Goal: Answer question/provide support: Share knowledge or assist other users

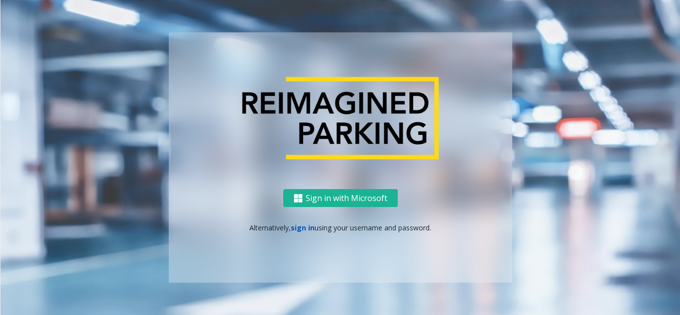
click at [302, 229] on link "sign in" at bounding box center [303, 227] width 24 height 9
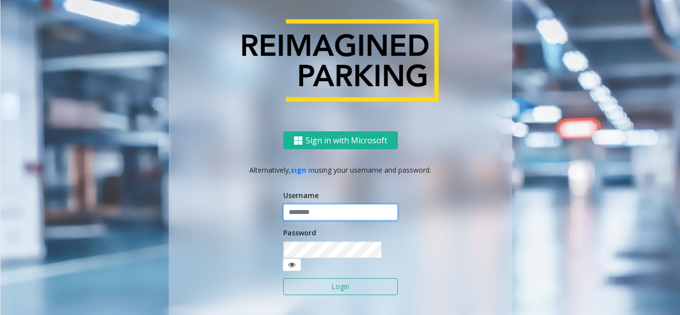
click at [313, 221] on input "text" at bounding box center [340, 212] width 114 height 17
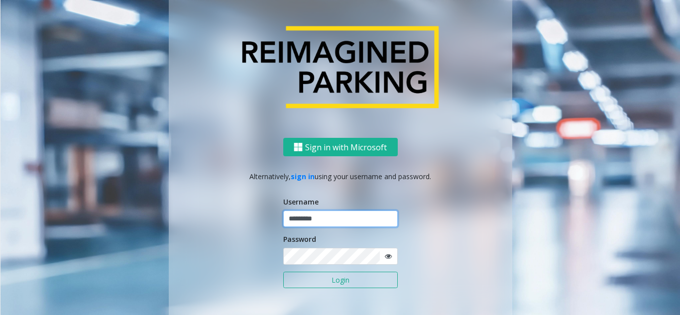
type input "*********"
click at [283, 272] on button "Login" at bounding box center [340, 280] width 114 height 17
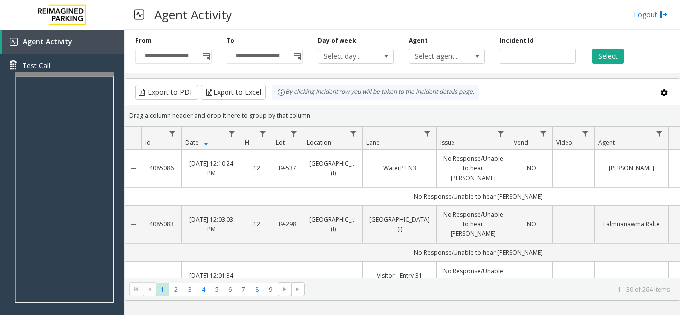
click at [281, 21] on div "Agent Activity Logout" at bounding box center [401, 15] width 555 height 30
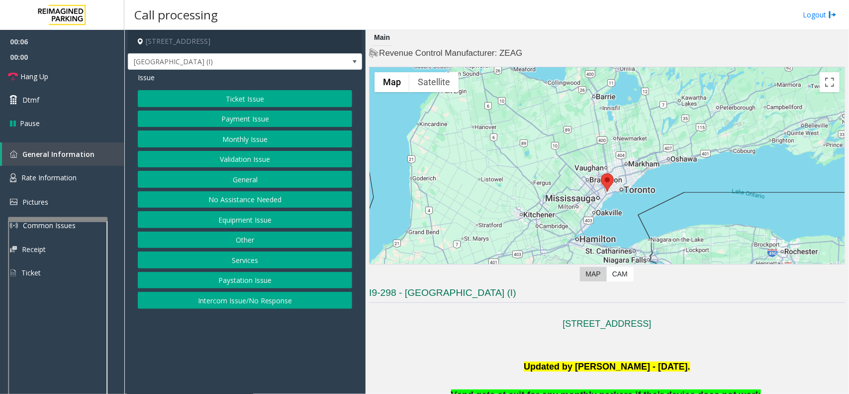
click at [66, 218] on div at bounding box center [58, 219] width 100 height 4
click at [238, 300] on button "Intercom Issue/No Response" at bounding box center [245, 300] width 214 height 17
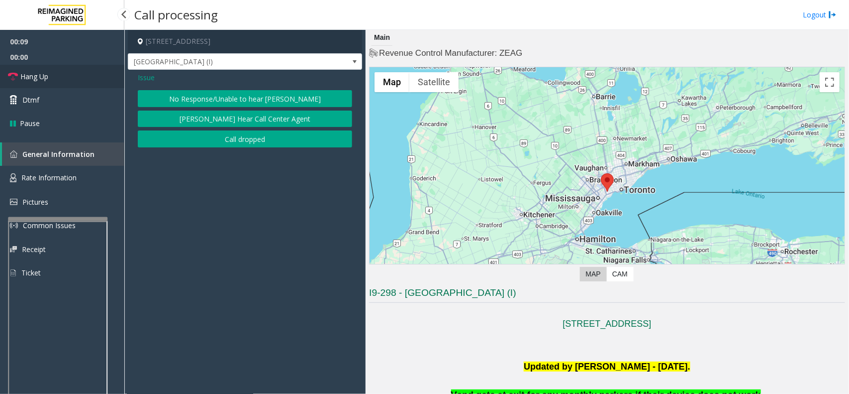
drag, startPoint x: 45, startPoint y: 70, endPoint x: 152, endPoint y: 84, distance: 107.4
click at [45, 70] on link "Hang Up" at bounding box center [62, 76] width 124 height 23
click at [191, 101] on button "No Response/Unable to hear [PERSON_NAME]" at bounding box center [245, 98] width 214 height 17
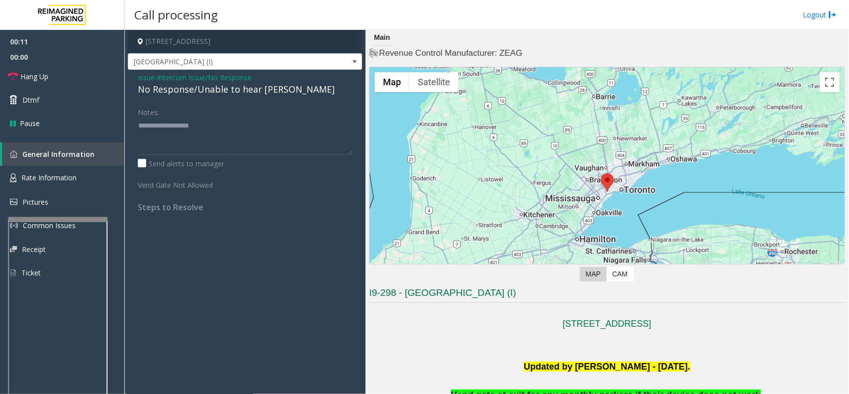
click at [190, 92] on div "No Response/Unable to hear [PERSON_NAME]" at bounding box center [245, 89] width 214 height 13
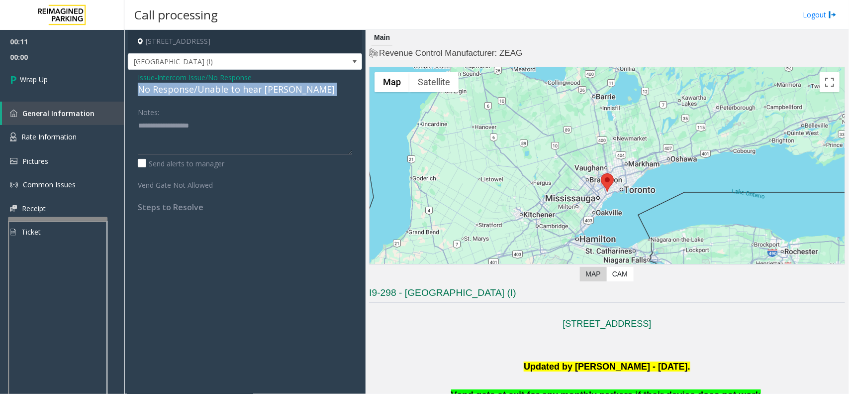
click at [190, 92] on div "No Response/Unable to hear [PERSON_NAME]" at bounding box center [245, 89] width 214 height 13
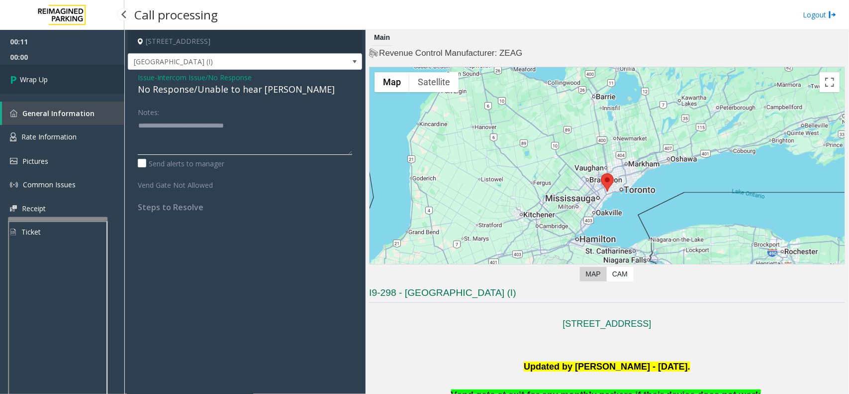
type textarea "**********"
click at [74, 80] on link "Wrap Up" at bounding box center [62, 79] width 124 height 29
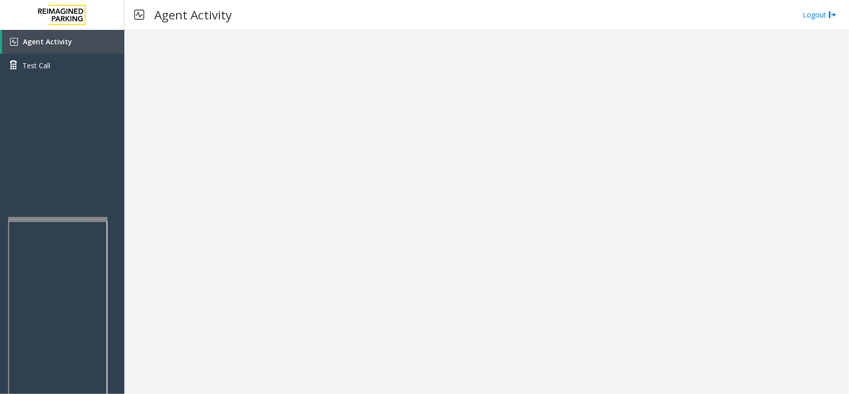
click at [235, 130] on div at bounding box center [486, 212] width 725 height 364
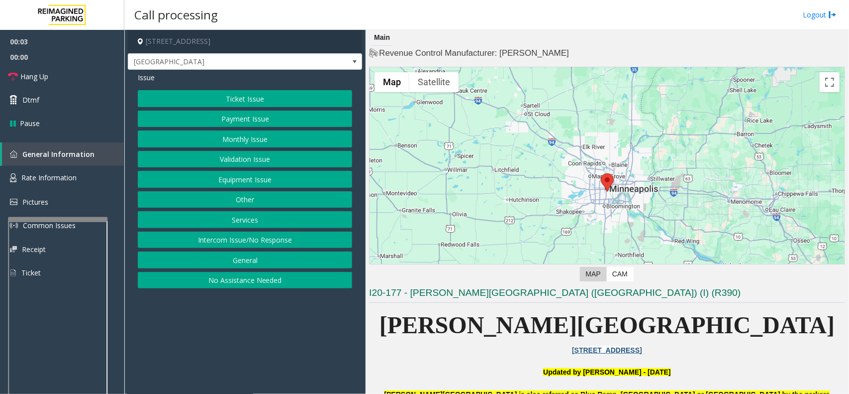
click at [235, 239] on button "Intercom Issue/No Response" at bounding box center [245, 239] width 214 height 17
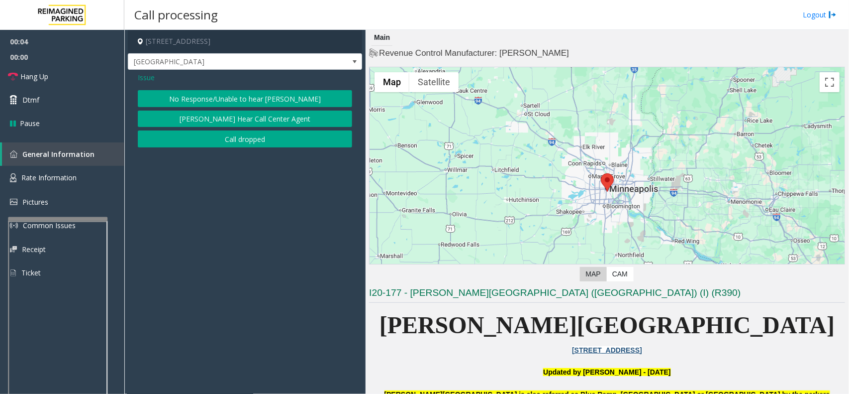
click at [233, 103] on button "No Response/Unable to hear [PERSON_NAME]" at bounding box center [245, 98] width 214 height 17
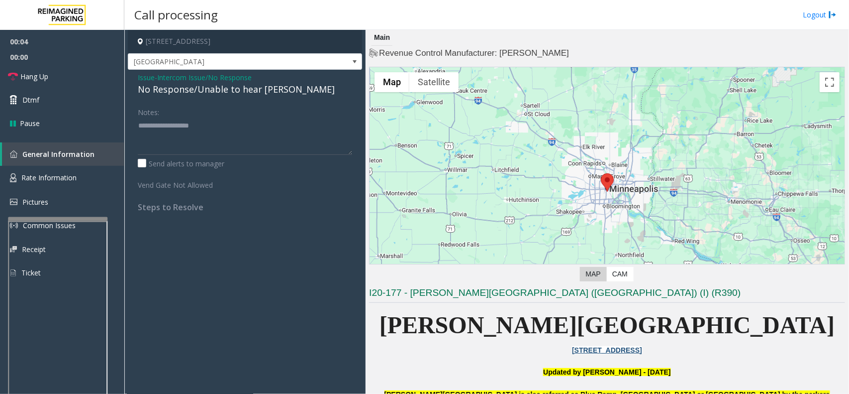
click at [215, 81] on span "Intercom Issue/No Response" at bounding box center [204, 77] width 95 height 10
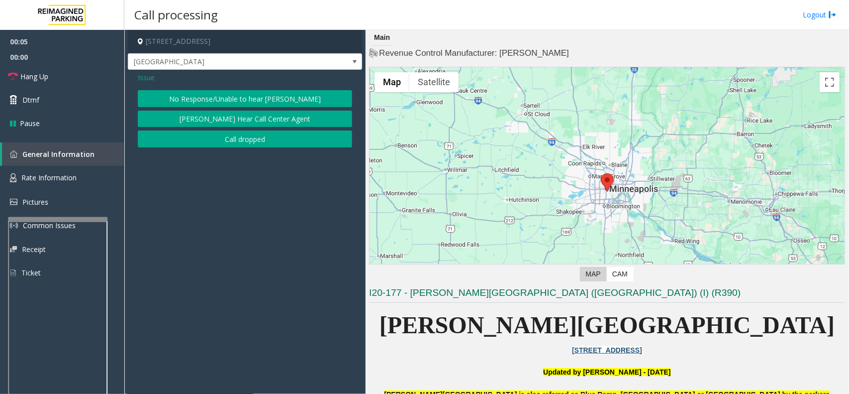
click at [220, 100] on button "No Response/Unable to hear [PERSON_NAME]" at bounding box center [245, 98] width 214 height 17
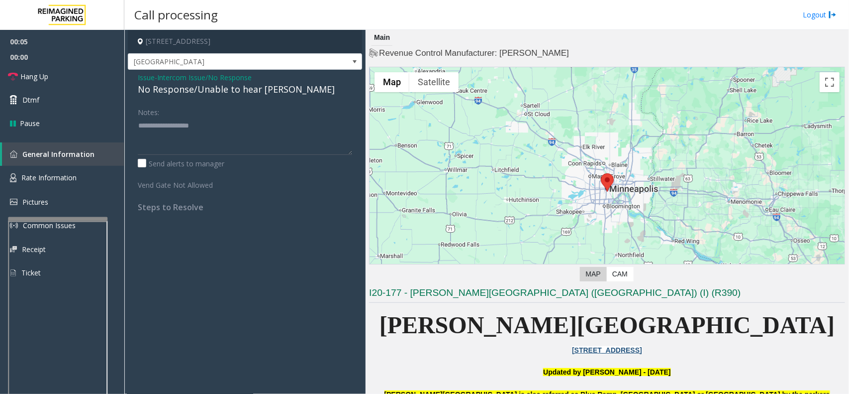
click at [209, 90] on div "No Response/Unable to hear [PERSON_NAME]" at bounding box center [245, 89] width 214 height 13
type textarea "**********"
click at [56, 81] on link "Hang Up" at bounding box center [62, 76] width 124 height 23
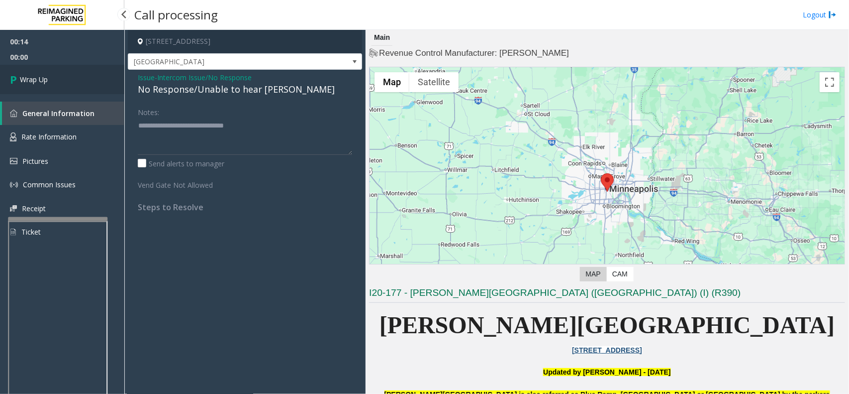
click at [56, 78] on link "Wrap Up" at bounding box center [62, 79] width 124 height 29
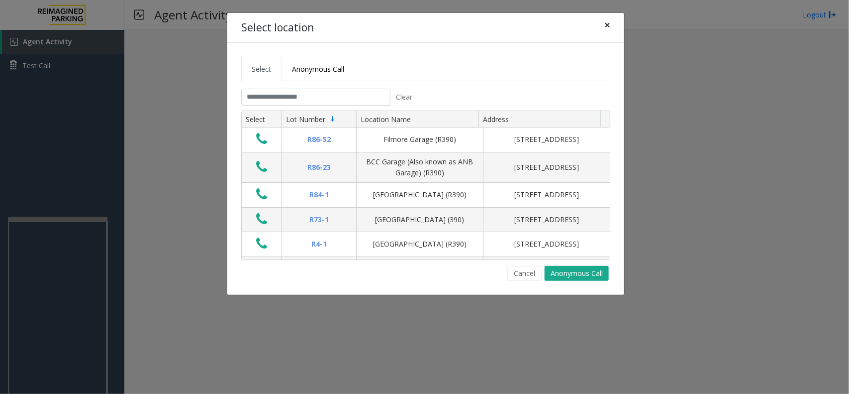
click at [608, 28] on span "×" at bounding box center [608, 25] width 6 height 14
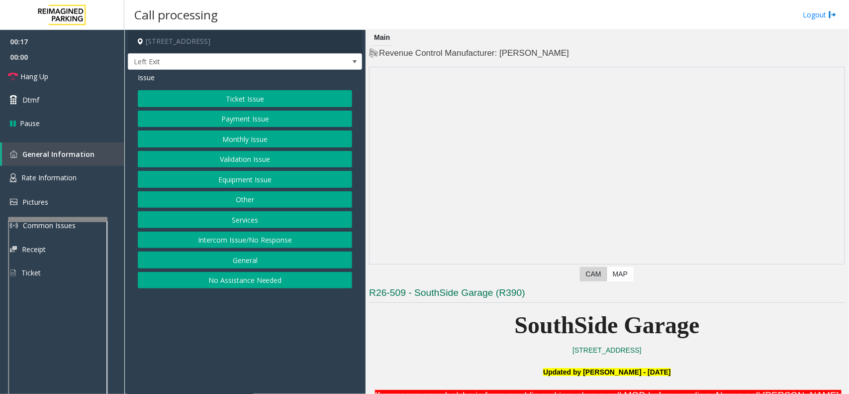
click at [252, 241] on button "Intercom Issue/No Response" at bounding box center [245, 239] width 214 height 17
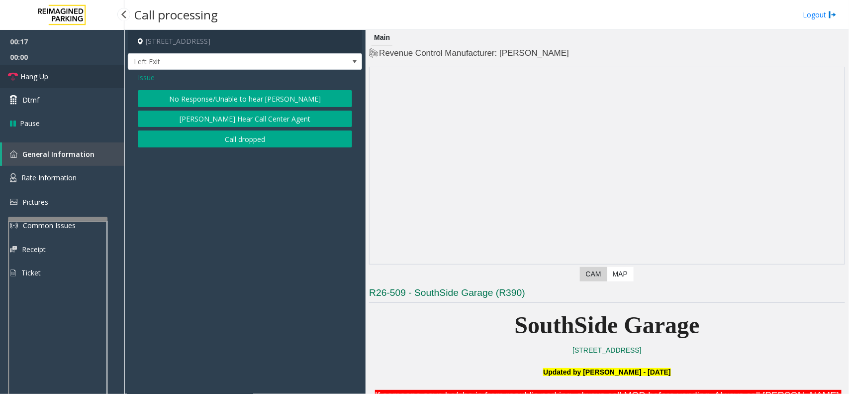
click at [110, 71] on link "Hang Up" at bounding box center [62, 76] width 124 height 23
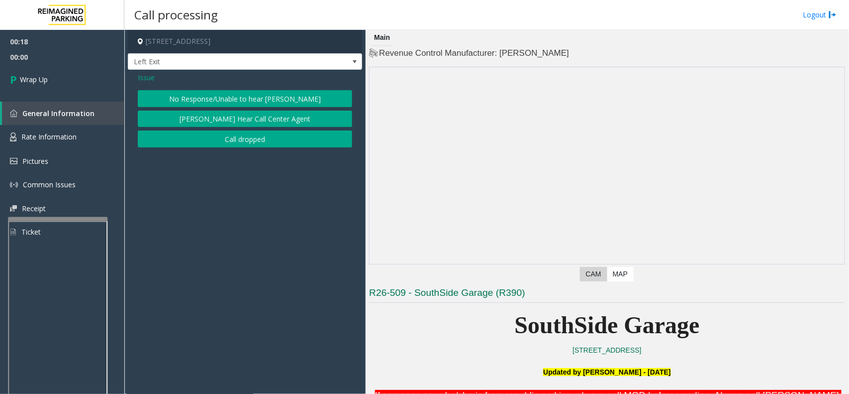
click at [217, 96] on button "No Response/Unable to hear [PERSON_NAME]" at bounding box center [245, 98] width 214 height 17
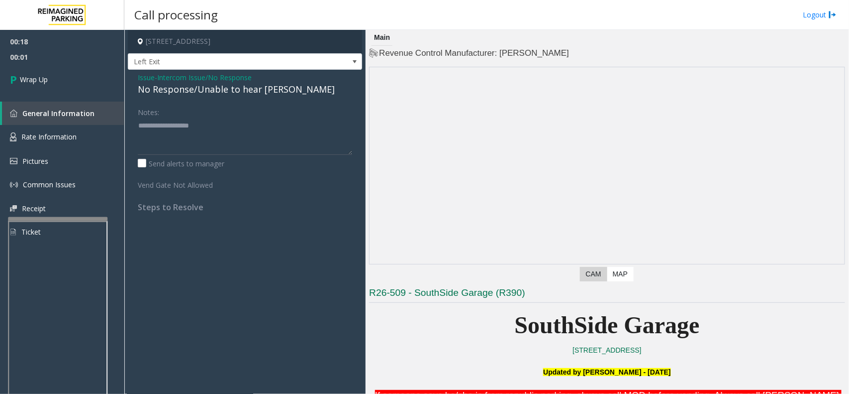
click at [206, 83] on div "No Response/Unable to hear [PERSON_NAME]" at bounding box center [245, 89] width 214 height 13
click at [207, 85] on div "No Response/Unable to hear [PERSON_NAME]" at bounding box center [245, 89] width 214 height 13
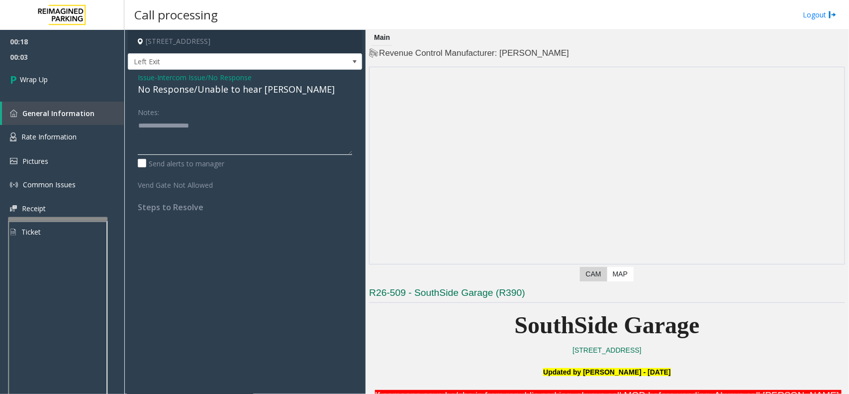
click at [208, 130] on textarea at bounding box center [245, 135] width 214 height 37
paste textarea "**********"
type textarea "**********"
click at [71, 90] on link "Wrap Up" at bounding box center [62, 79] width 124 height 29
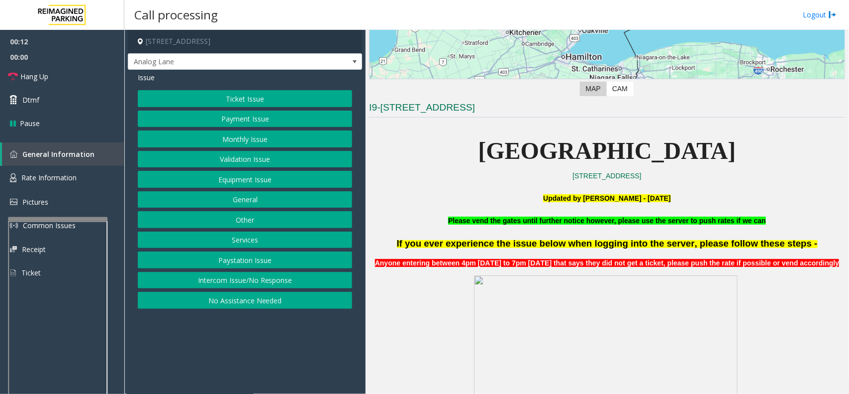
scroll to position [187, 0]
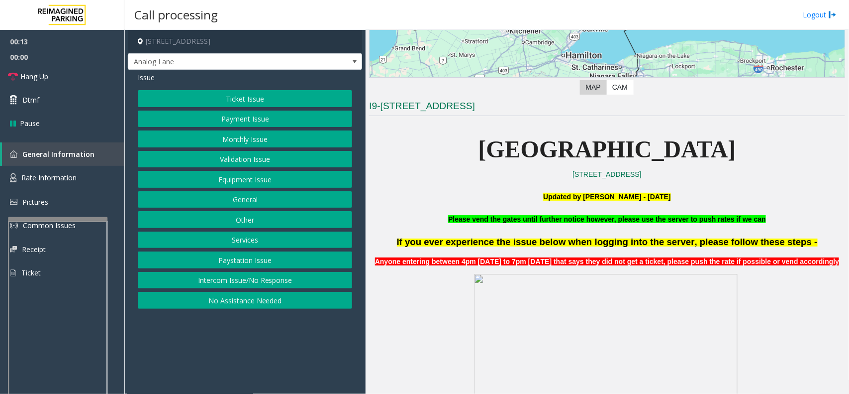
click at [226, 277] on button "Intercom Issue/No Response" at bounding box center [245, 280] width 214 height 17
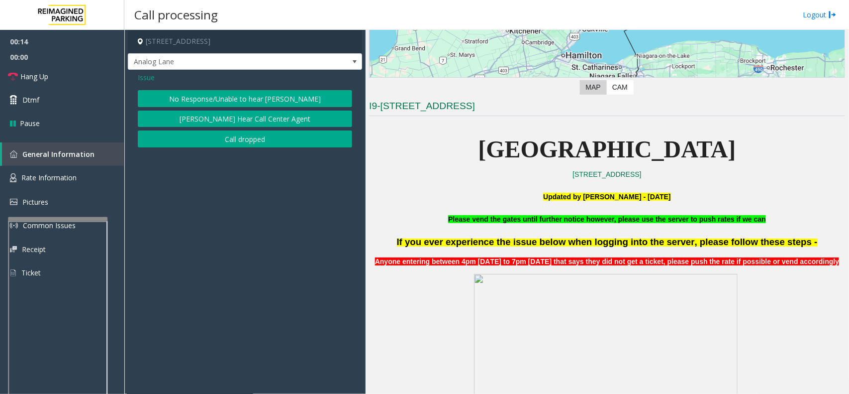
click at [212, 95] on button "No Response/Unable to hear [PERSON_NAME]" at bounding box center [245, 98] width 214 height 17
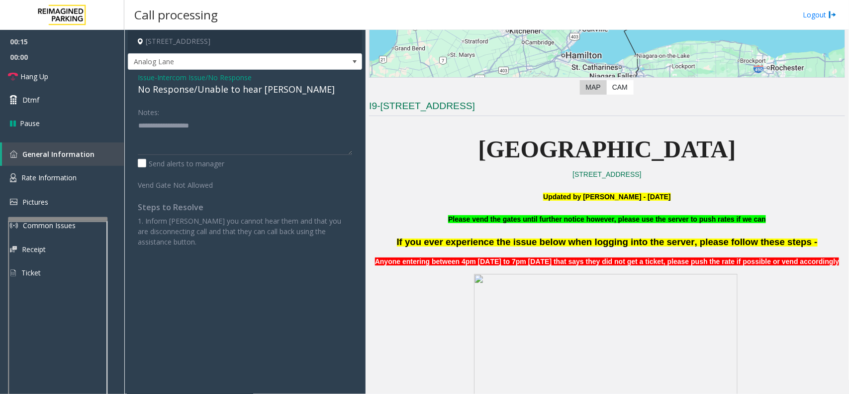
click at [194, 90] on div "No Response/Unable to hear [PERSON_NAME]" at bounding box center [245, 89] width 214 height 13
copy div "No Response/Unable to hear [PERSON_NAME]"
click at [190, 143] on textarea at bounding box center [245, 135] width 214 height 37
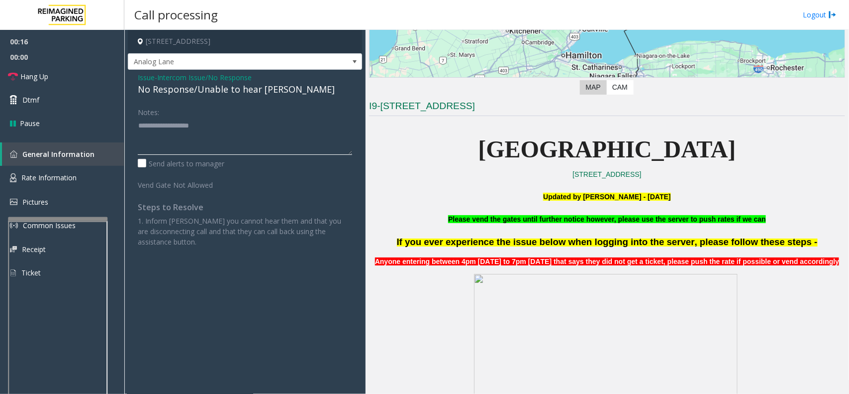
paste textarea "**********"
click at [64, 81] on link "Hang Up" at bounding box center [62, 76] width 124 height 23
click at [205, 142] on textarea at bounding box center [245, 135] width 214 height 37
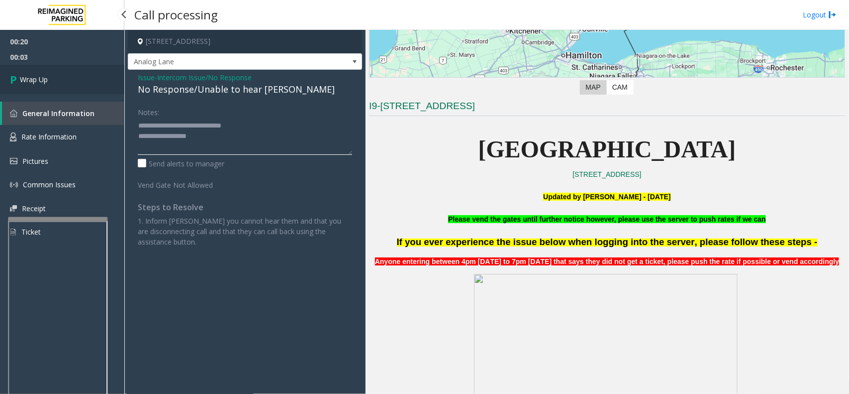
type textarea "**********"
click at [66, 82] on link "Wrap Up" at bounding box center [62, 79] width 124 height 29
